Goal: Task Accomplishment & Management: Use online tool/utility

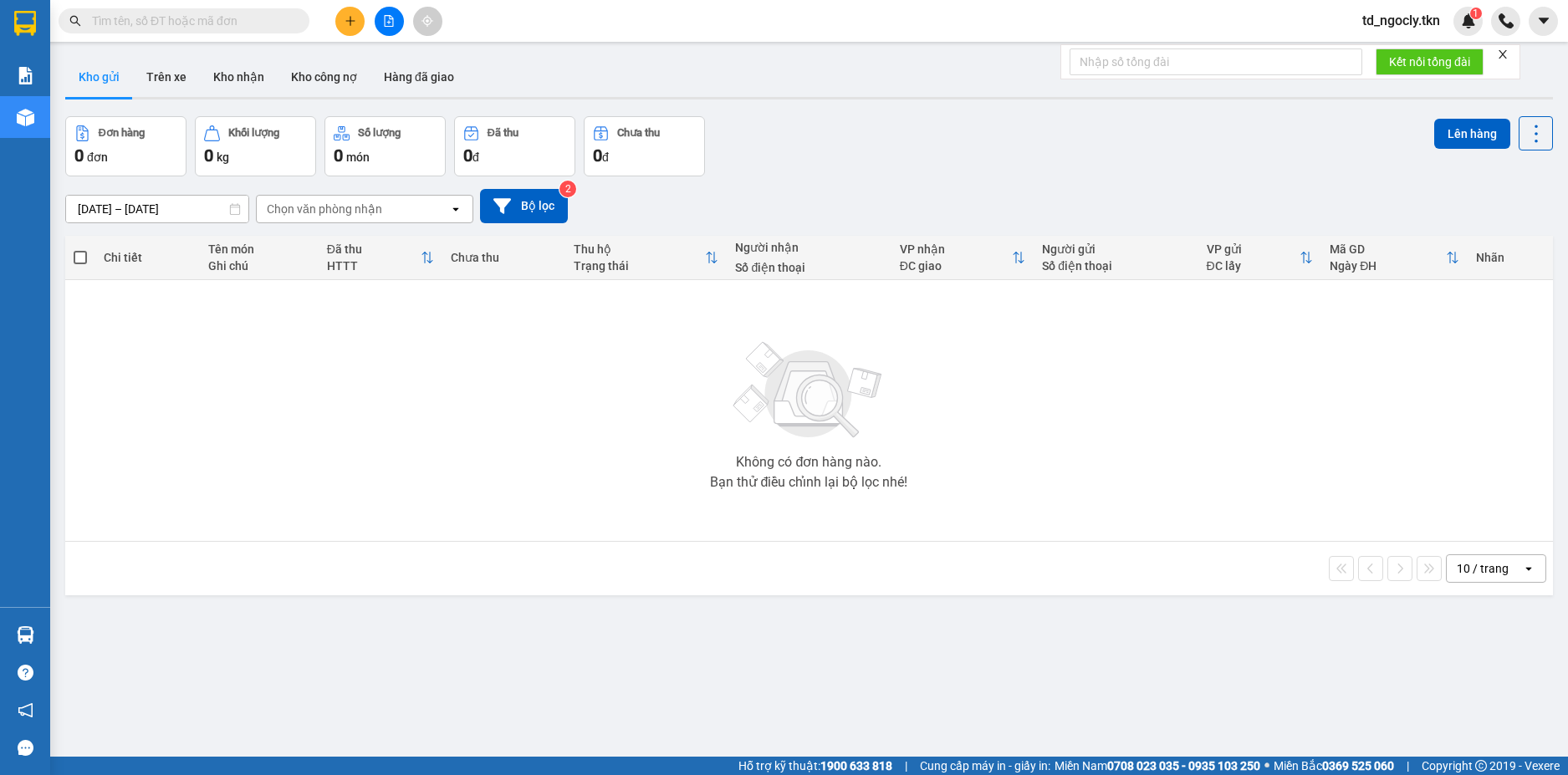
click at [191, 13] on input "text" at bounding box center [190, 21] width 197 height 19
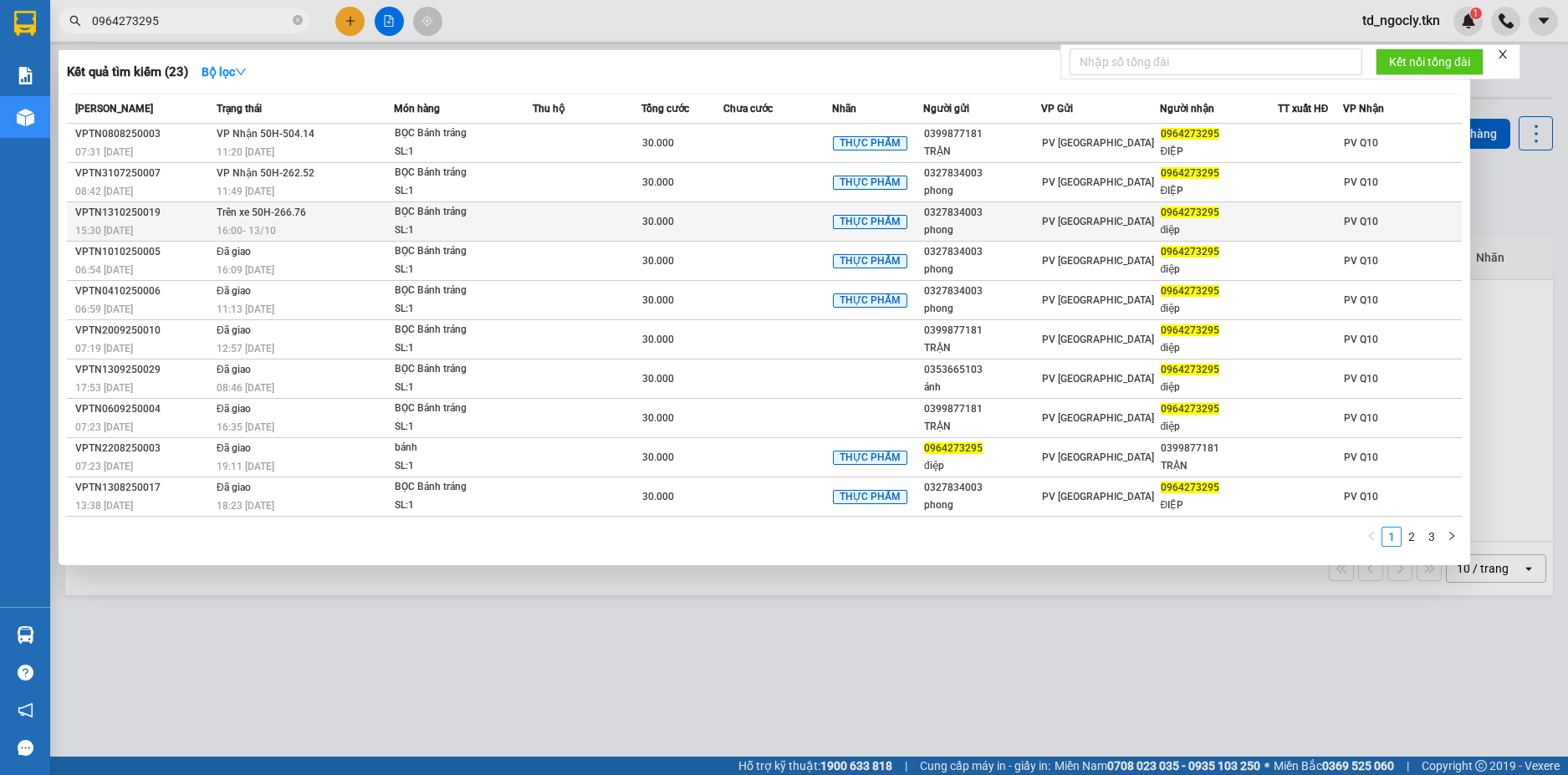
type input "0964273295"
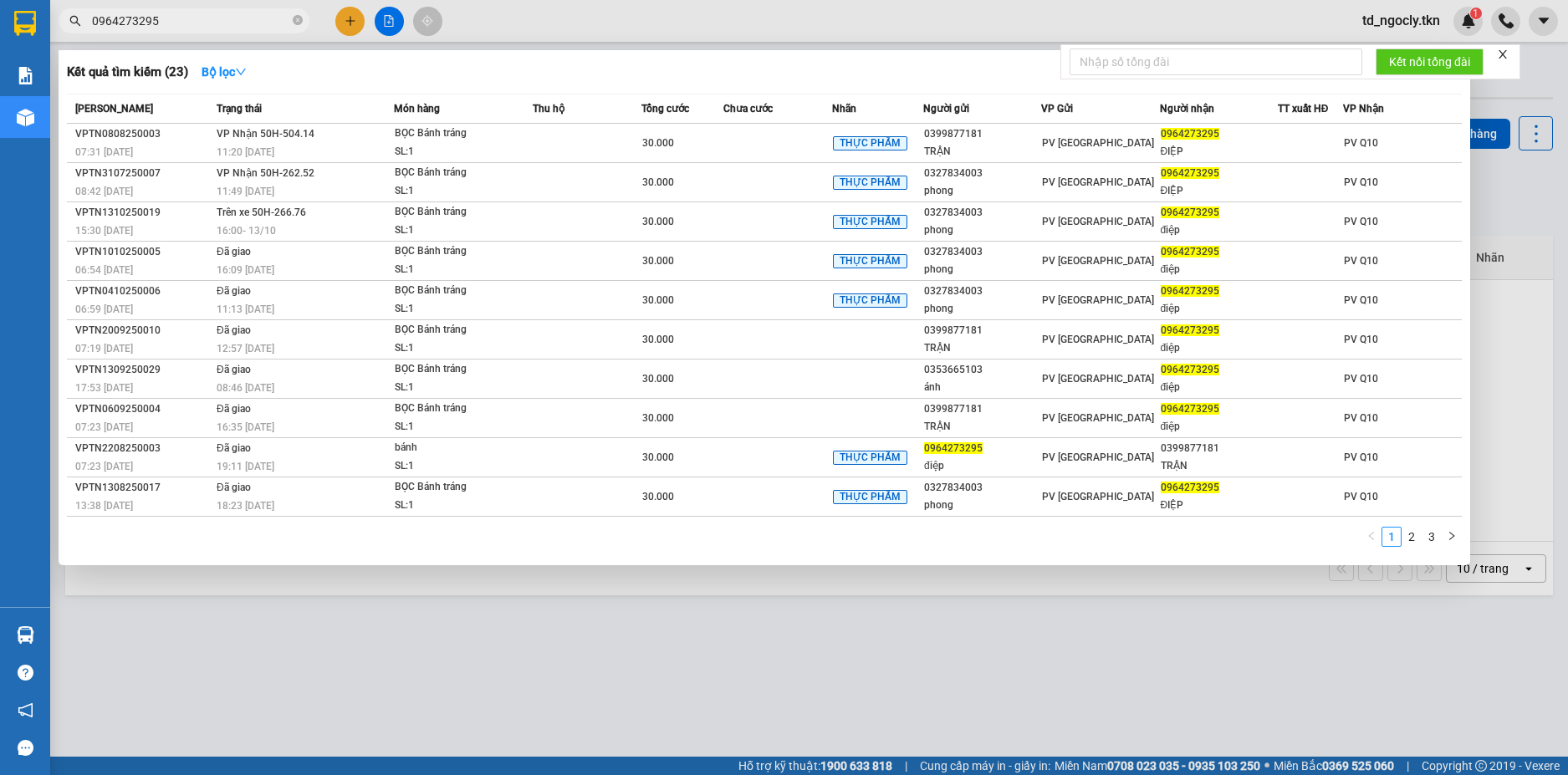
click at [270, 223] on span "16:00 [DATE]" at bounding box center [246, 230] width 59 height 13
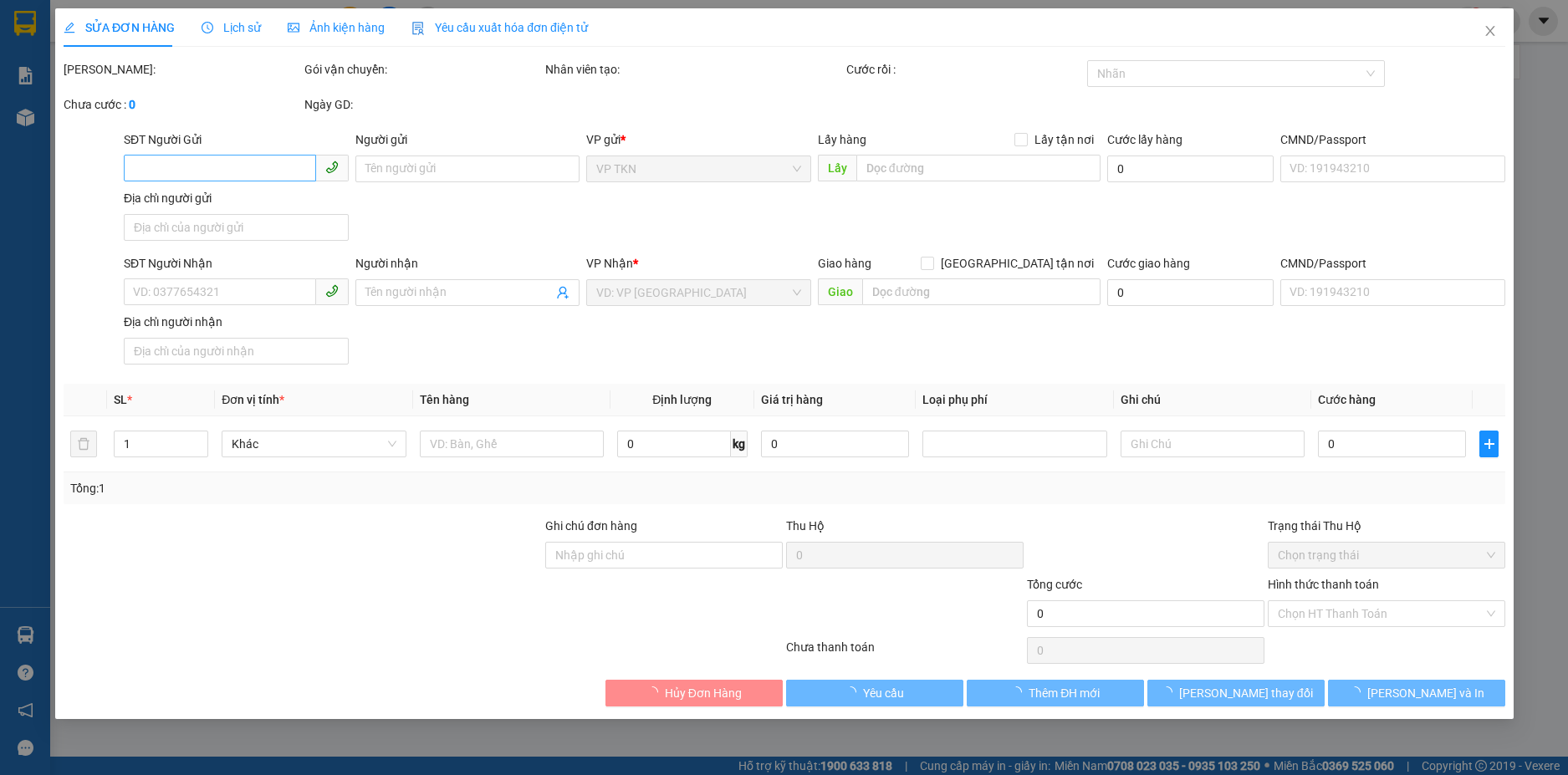
type input "0327834003"
type input "phong"
type input "0964273295"
type input "điệp"
type input "30.000"
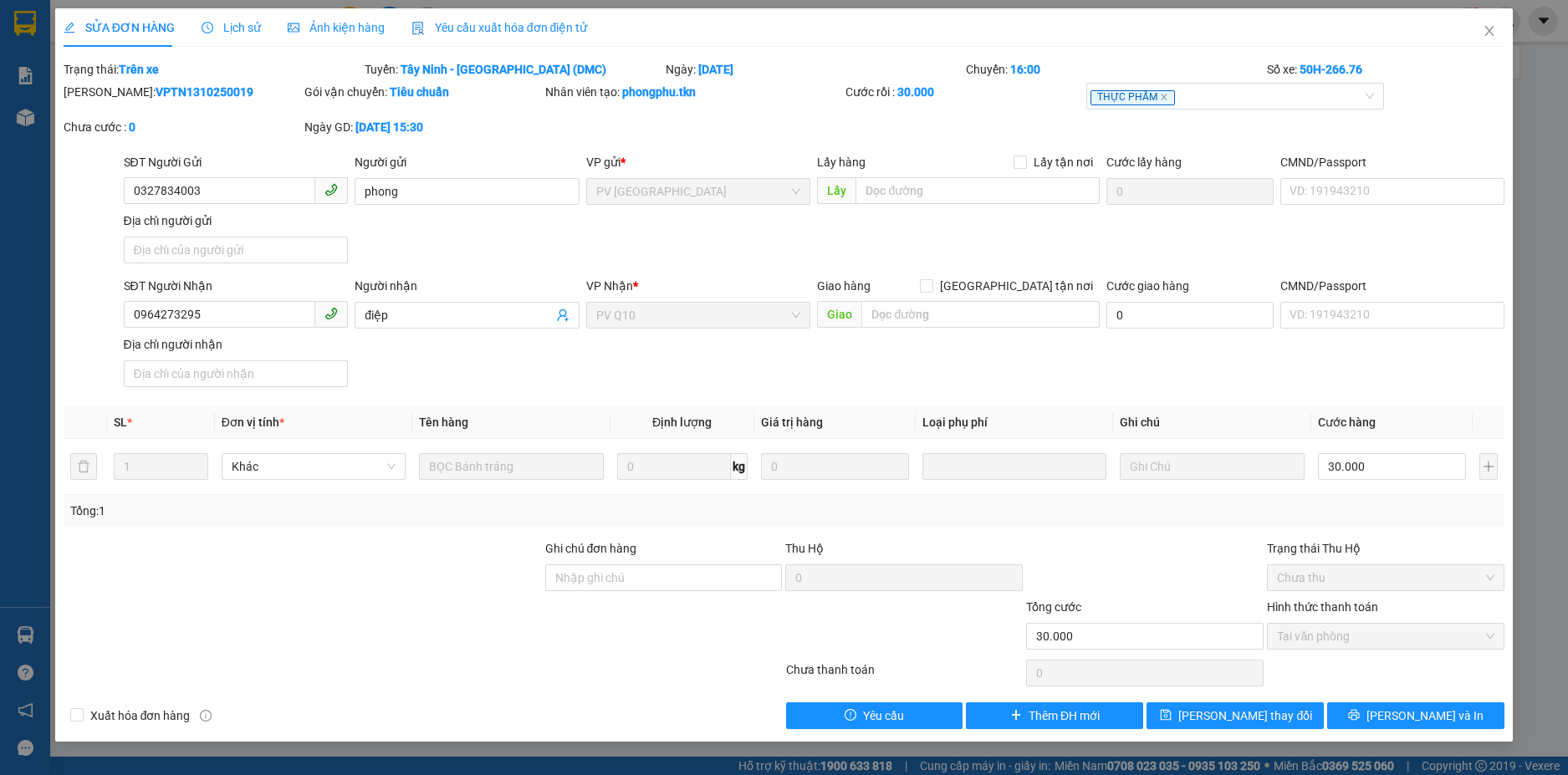
click at [249, 29] on span "Lịch sử" at bounding box center [231, 27] width 59 height 13
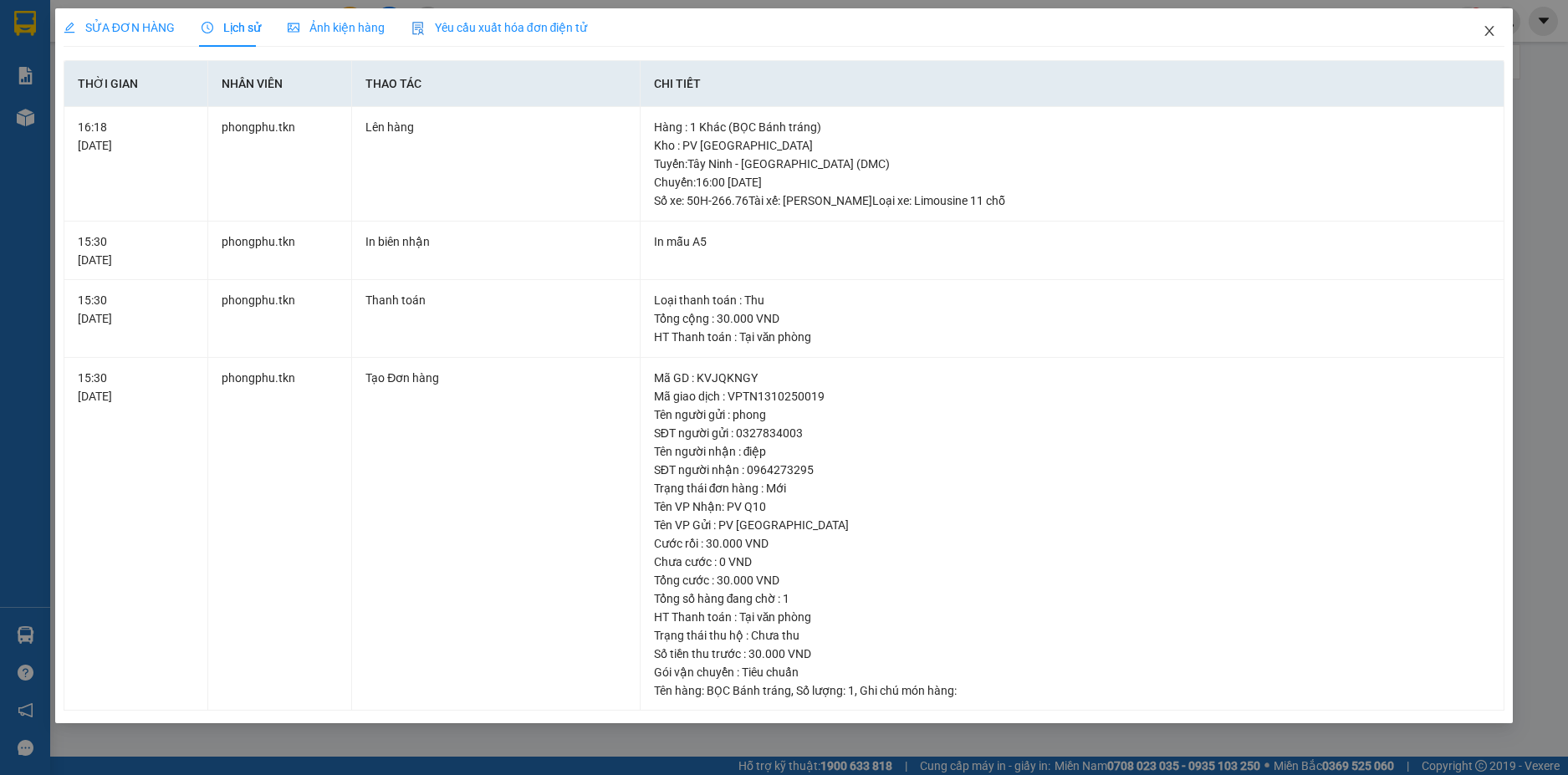
click at [1486, 29] on icon "close" at bounding box center [1489, 31] width 9 height 10
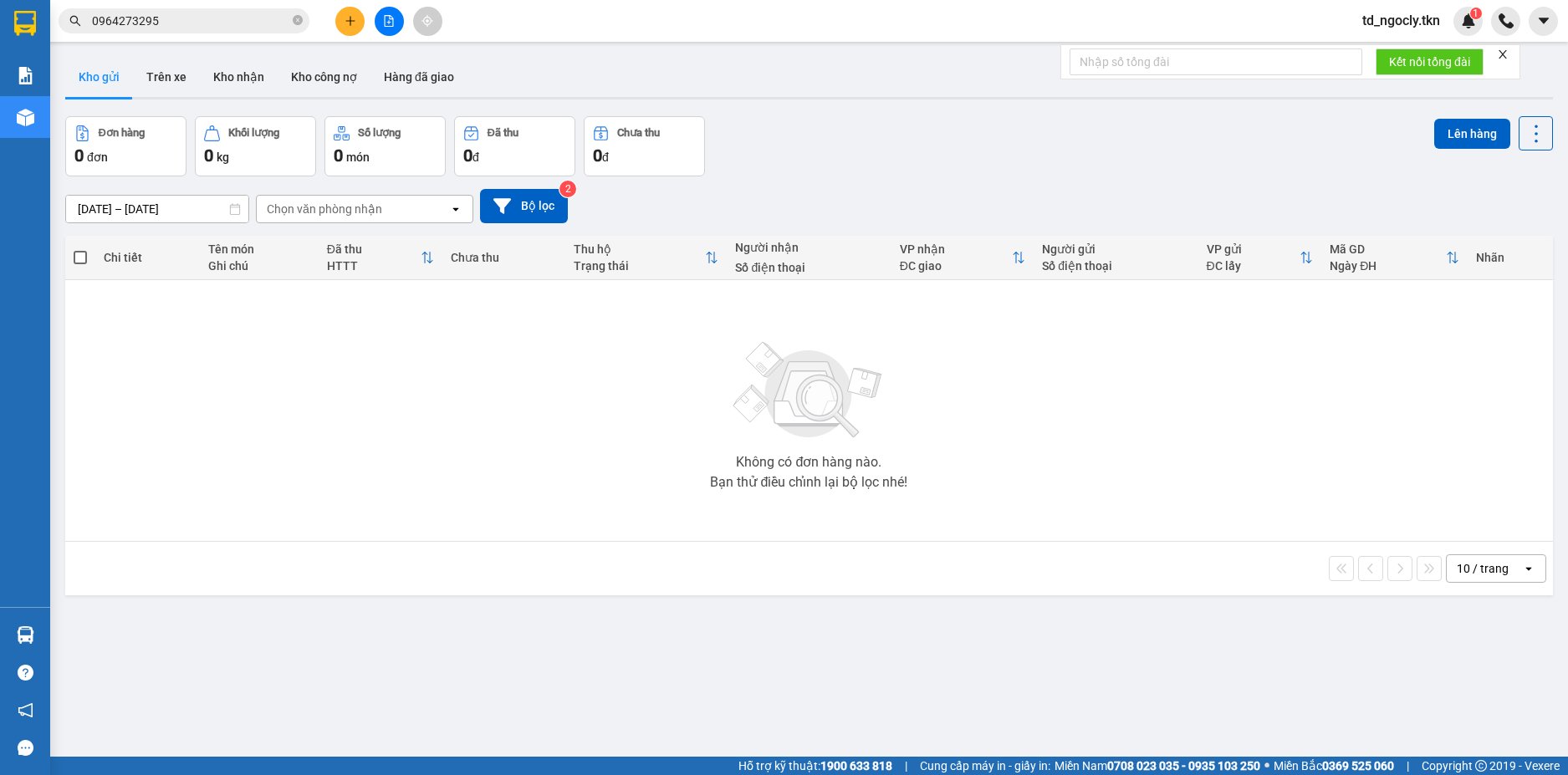
click at [188, 12] on input "0964273295" at bounding box center [190, 21] width 197 height 19
